Goal: Transaction & Acquisition: Purchase product/service

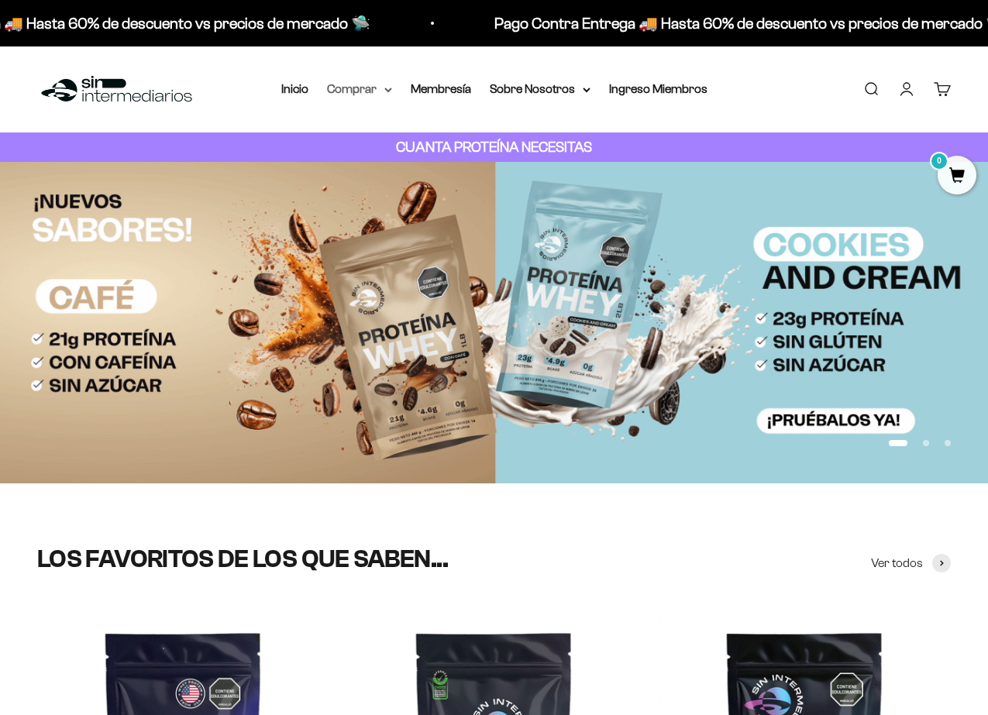
click at [360, 95] on summary "Comprar" at bounding box center [359, 89] width 65 height 20
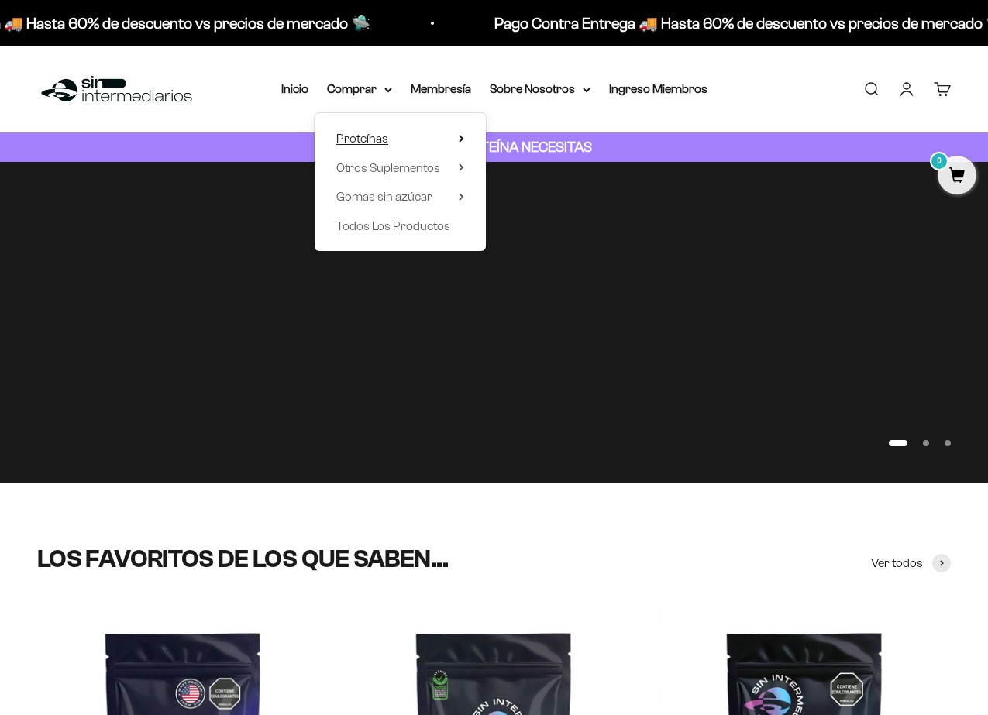
click at [383, 136] on span "Proteínas" at bounding box center [362, 138] width 52 height 13
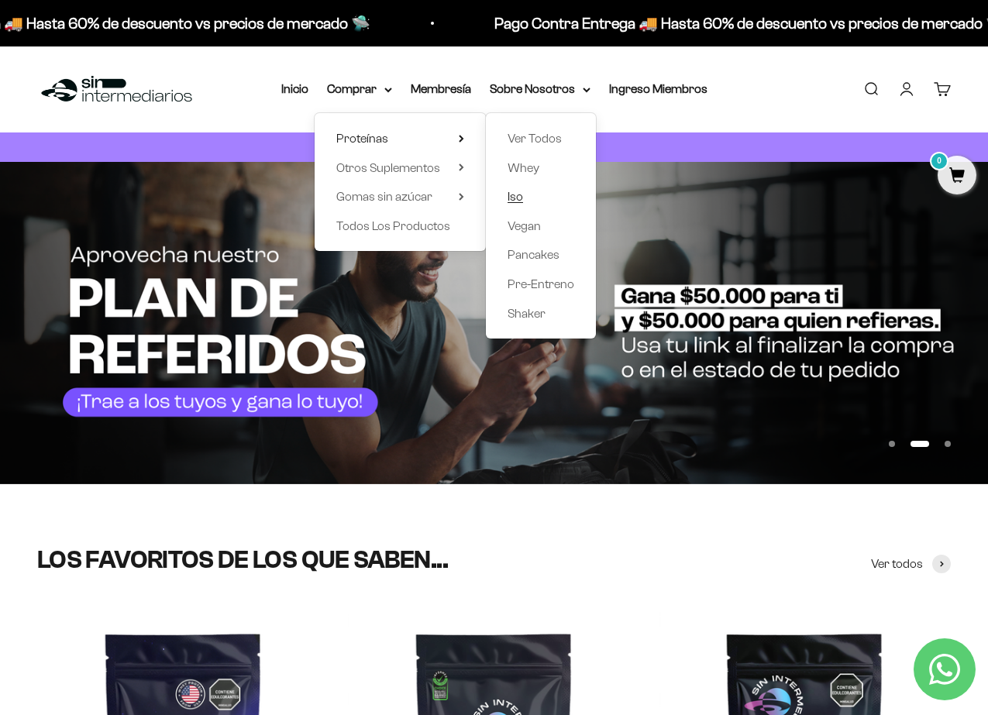
click at [515, 198] on span "Iso" at bounding box center [516, 196] width 16 height 13
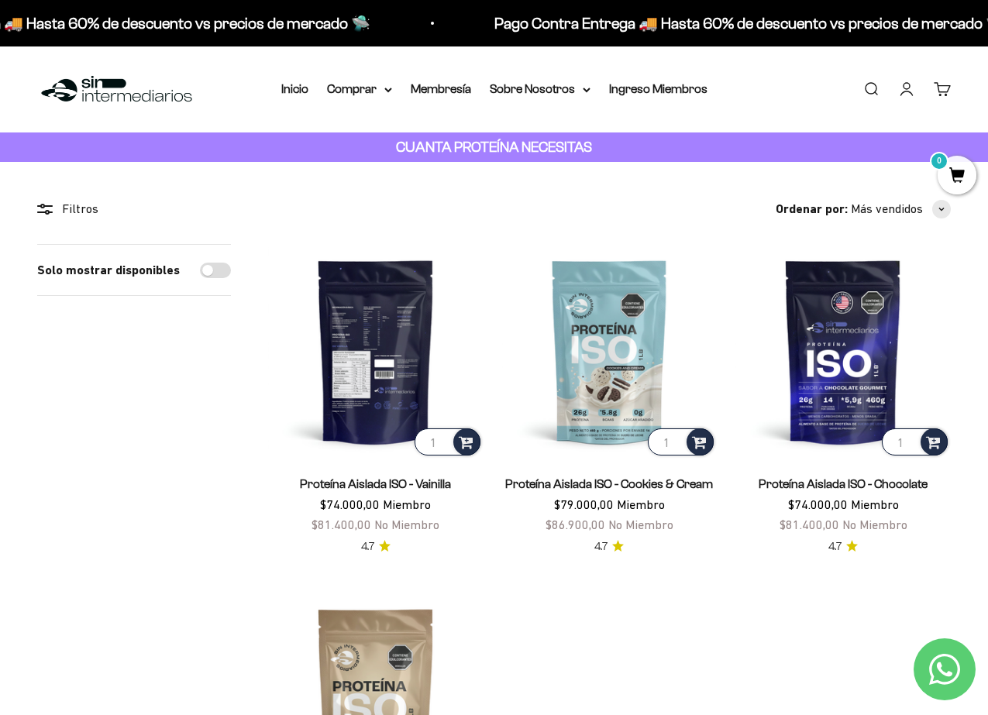
click at [367, 300] on img at bounding box center [375, 351] width 215 height 215
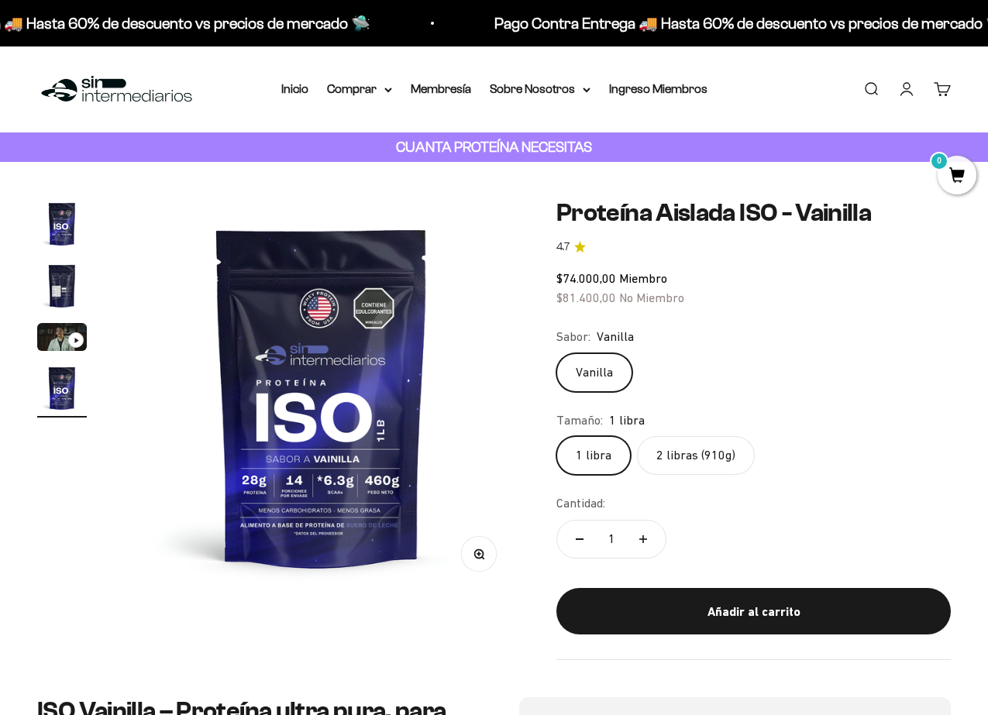
click at [715, 462] on label "2 libras (910g)" at bounding box center [696, 455] width 118 height 39
click at [556, 436] on input "2 libras (910g)" at bounding box center [556, 436] width 1 height 1
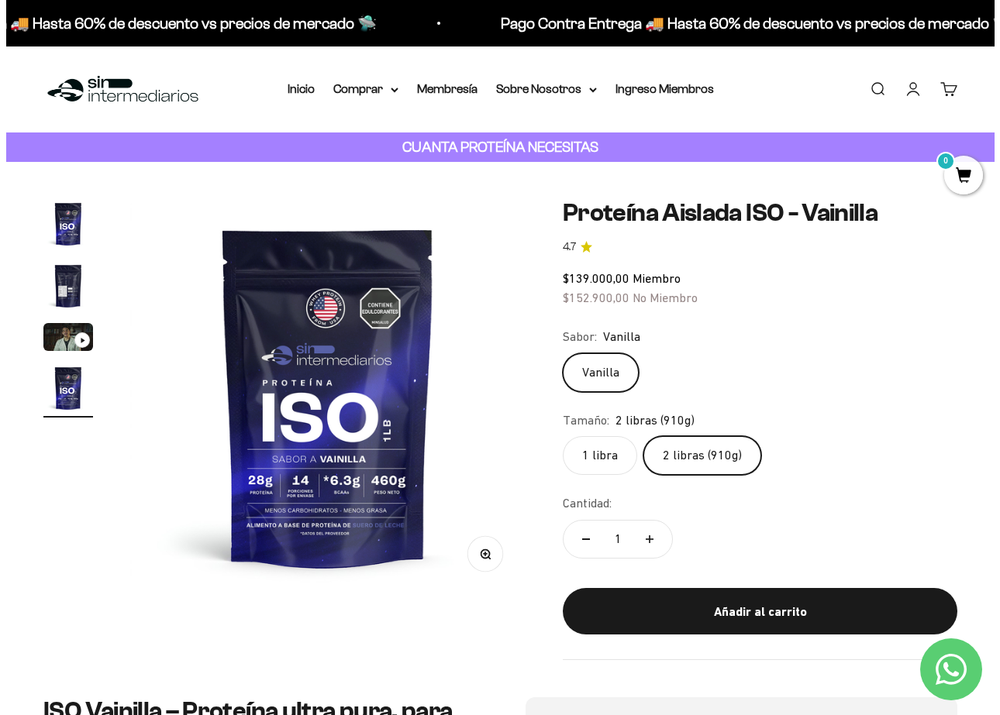
scroll to position [31, 0]
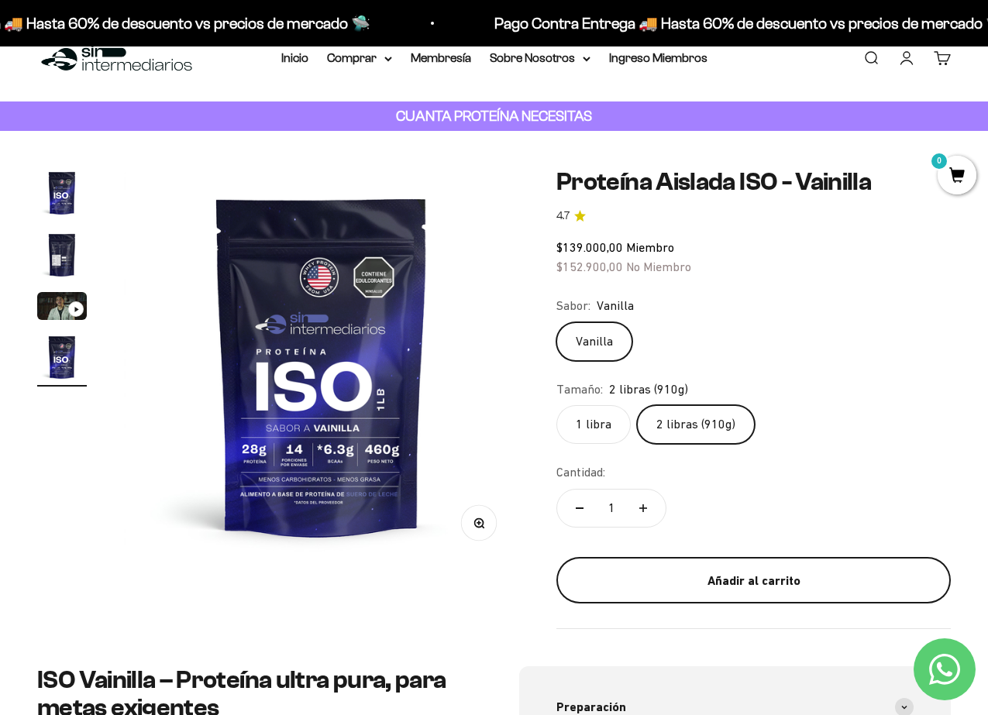
click at [739, 594] on button "Añadir al carrito" at bounding box center [753, 580] width 394 height 47
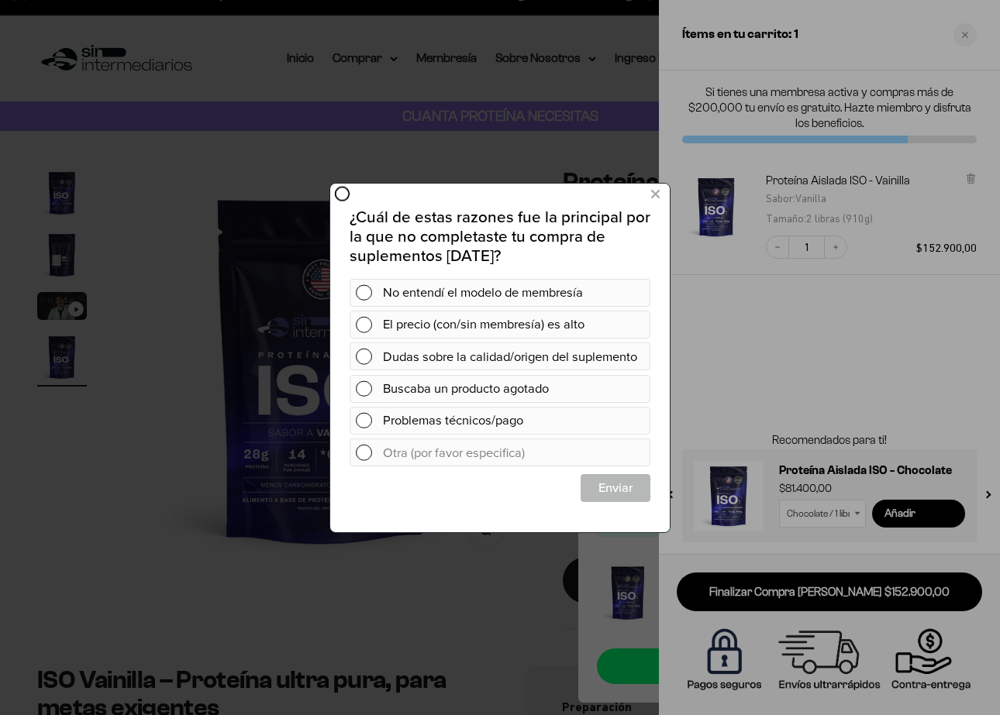
scroll to position [0, 0]
